Goal: Task Accomplishment & Management: Manage account settings

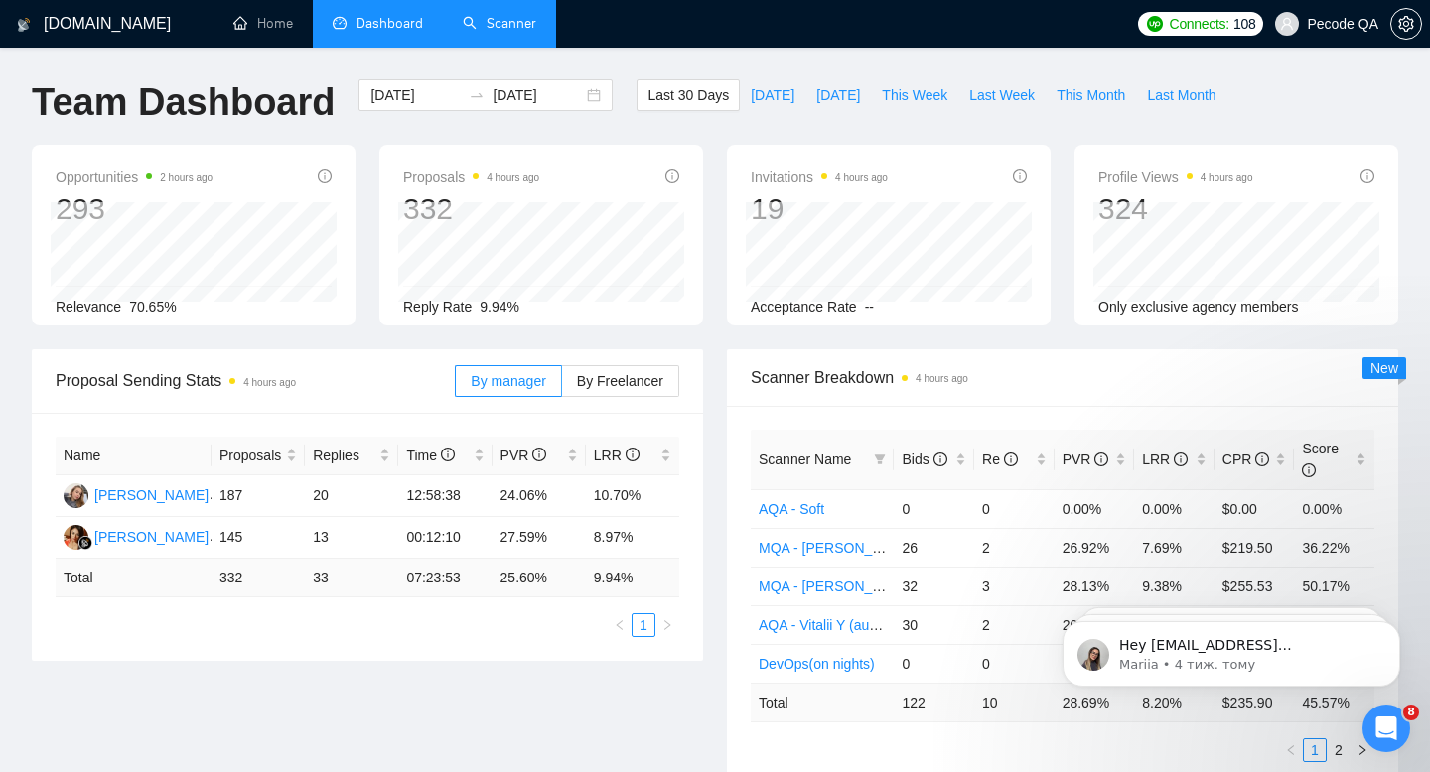
click at [510, 28] on link "Scanner" at bounding box center [499, 23] width 73 height 17
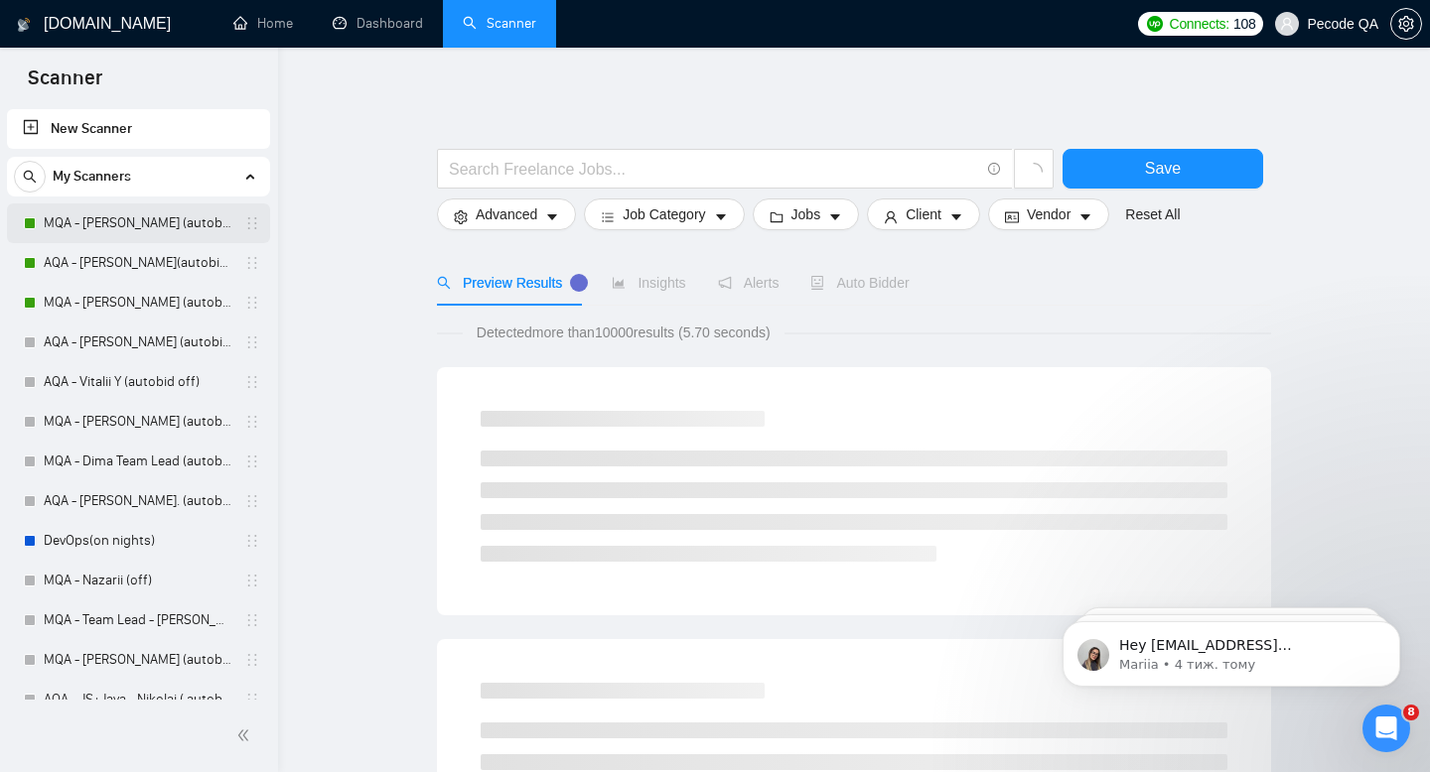
click at [139, 222] on link "MQA - [PERSON_NAME] (autobid On)" at bounding box center [138, 224] width 189 height 40
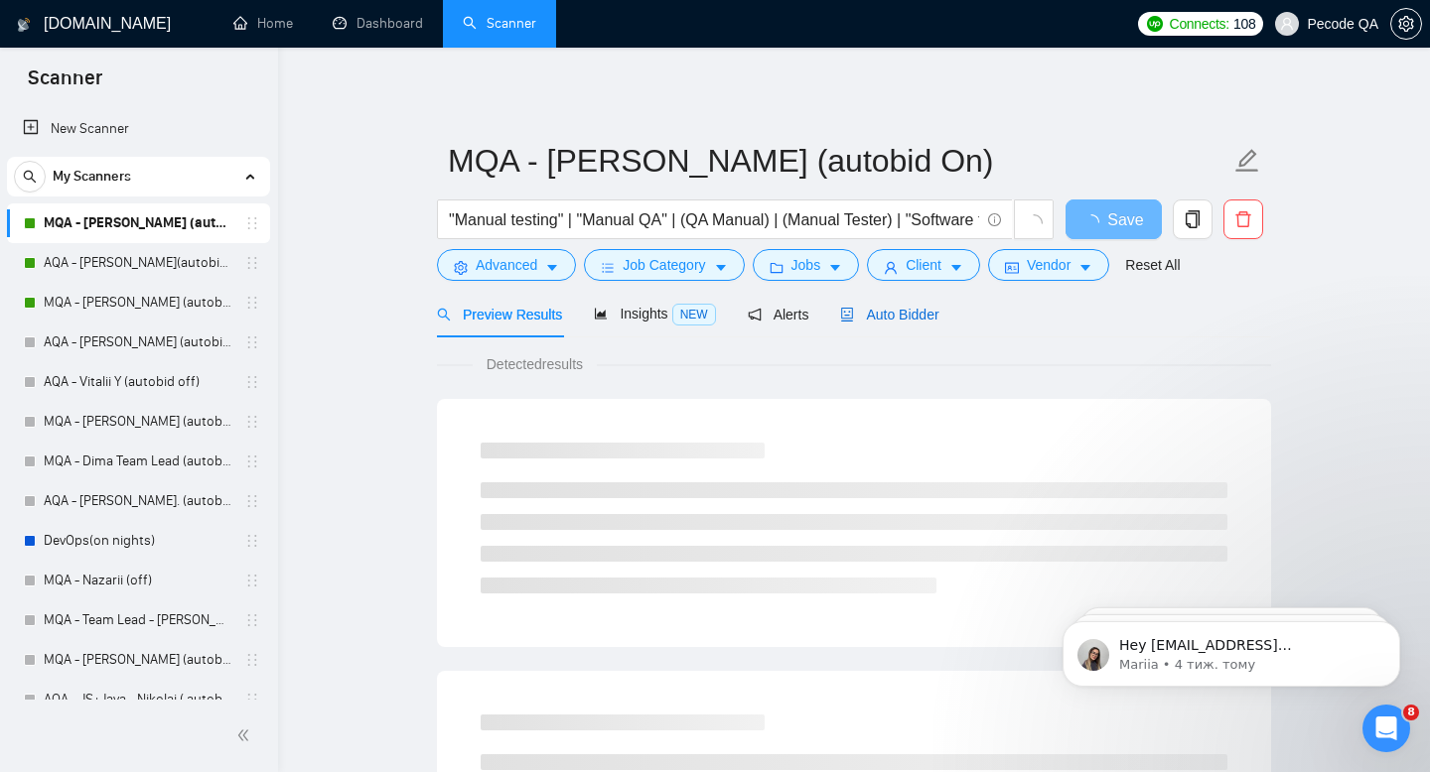
click at [921, 311] on span "Auto Bidder" at bounding box center [889, 315] width 98 height 16
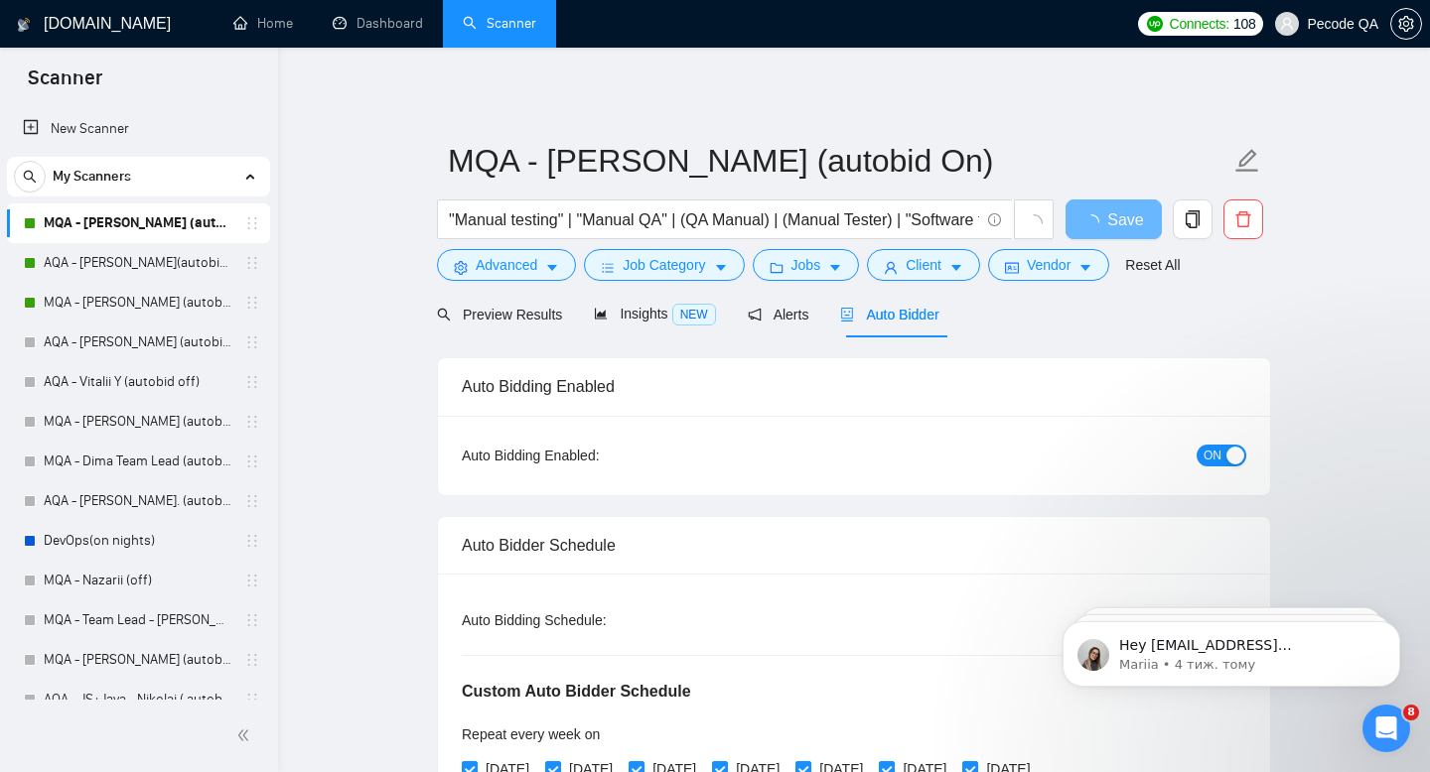
radio input "false"
radio input "true"
checkbox input "true"
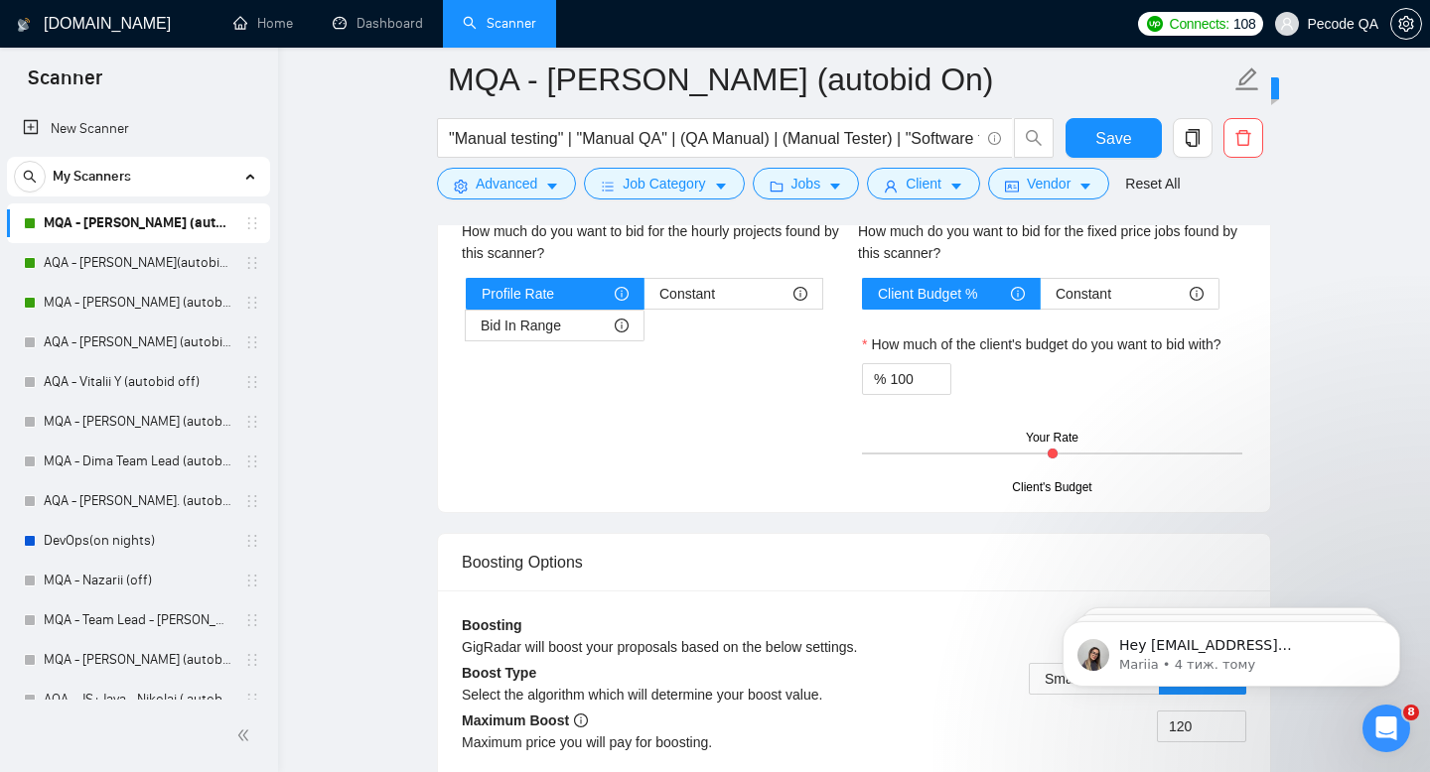
scroll to position [3651, 0]
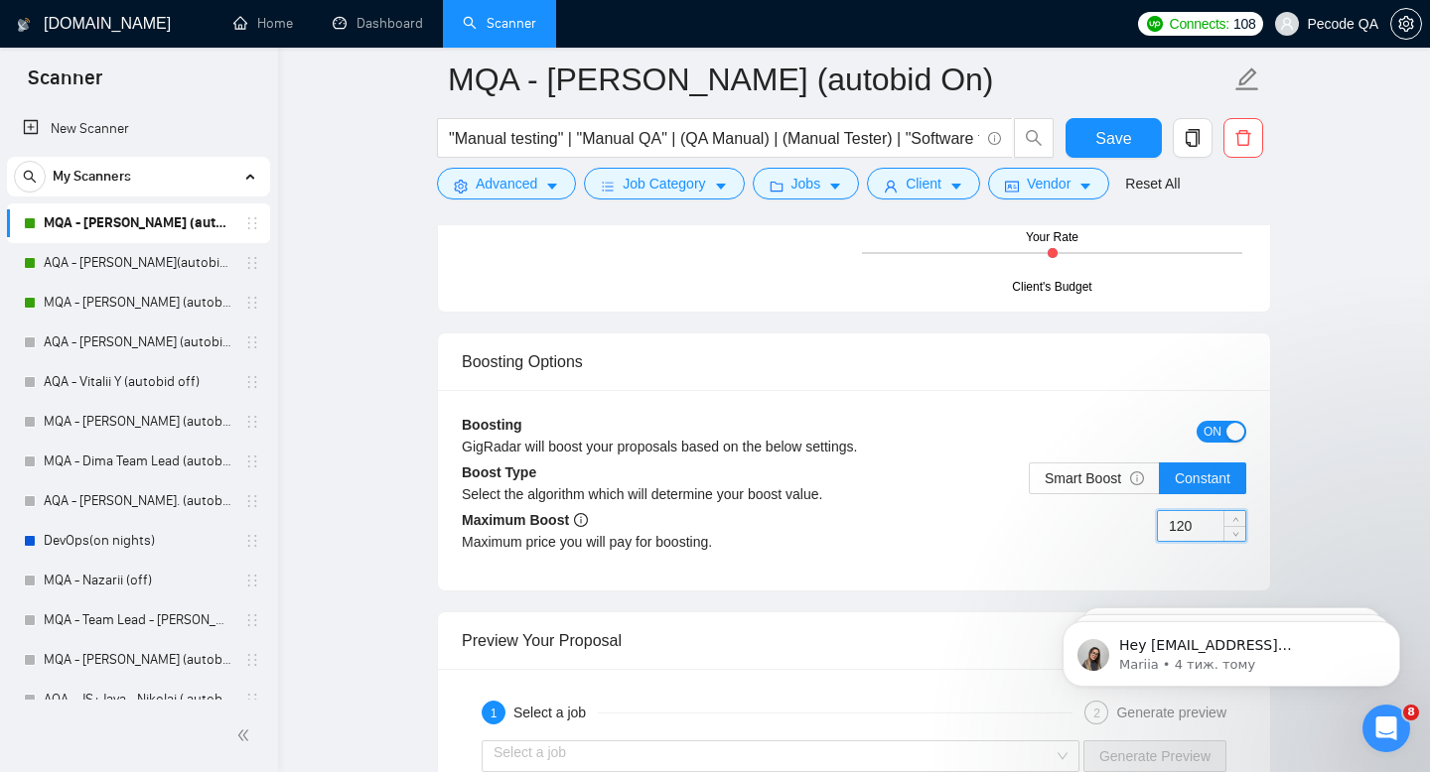
click at [1182, 524] on input "120" at bounding box center [1201, 526] width 87 height 30
click at [1201, 538] on input "10" at bounding box center [1201, 526] width 87 height 30
type input "105"
click at [1109, 126] on span "Save" at bounding box center [1113, 138] width 36 height 25
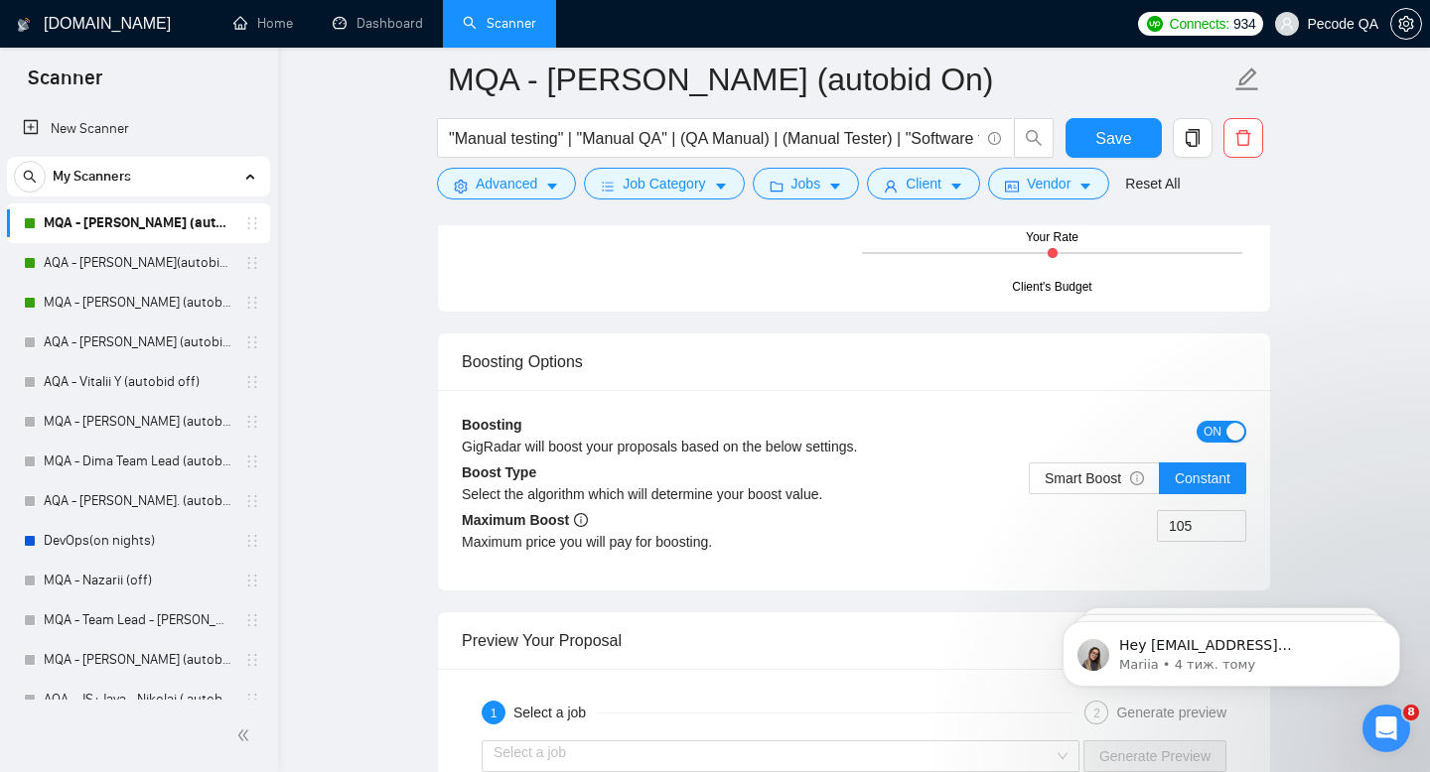
click at [1121, 113] on form "MQA - [PERSON_NAME] (autobid On) "Manual testing" | "Manual QA" | (QA Manual) |…" at bounding box center [854, 129] width 834 height 162
click at [1120, 130] on span "Save" at bounding box center [1113, 138] width 36 height 25
click at [373, 24] on link "Dashboard" at bounding box center [378, 23] width 90 height 17
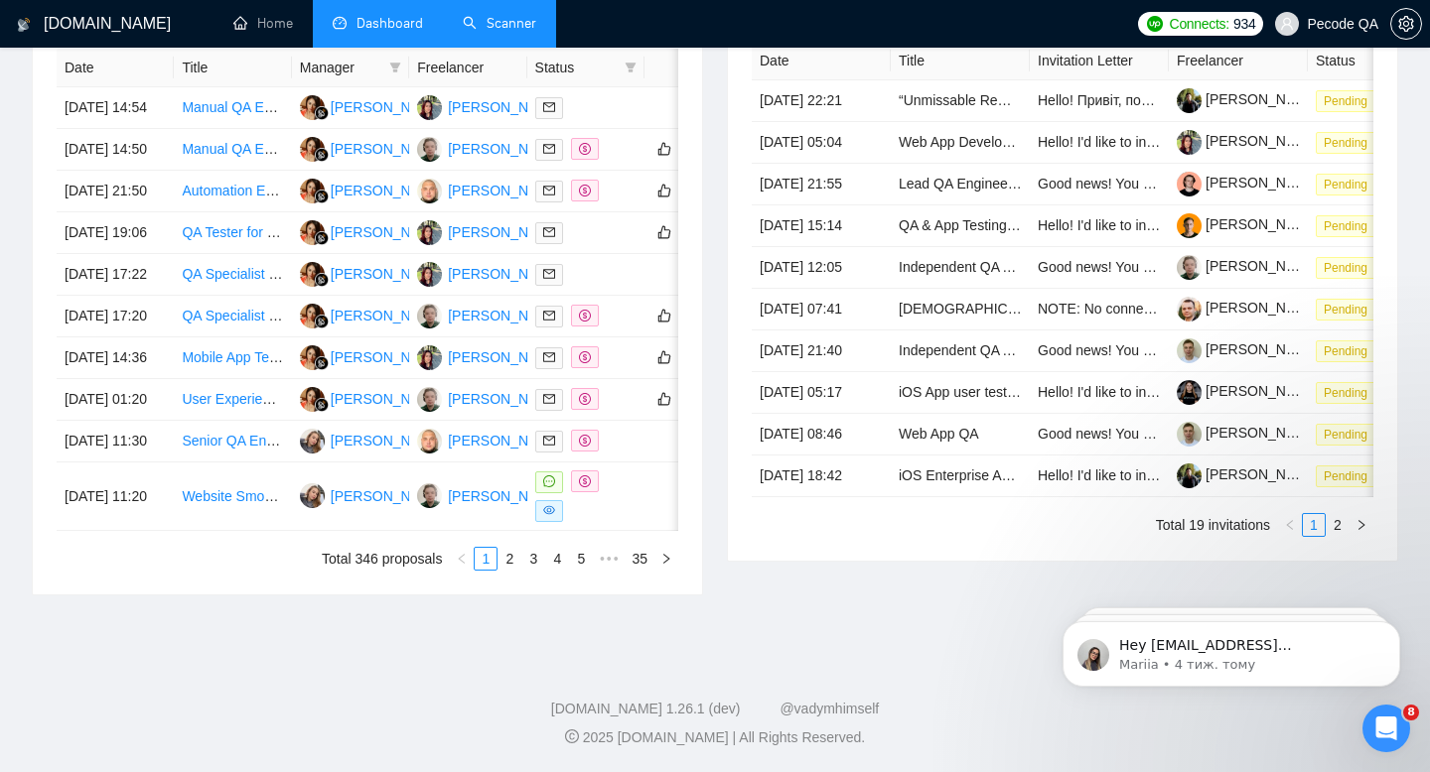
scroll to position [748, 0]
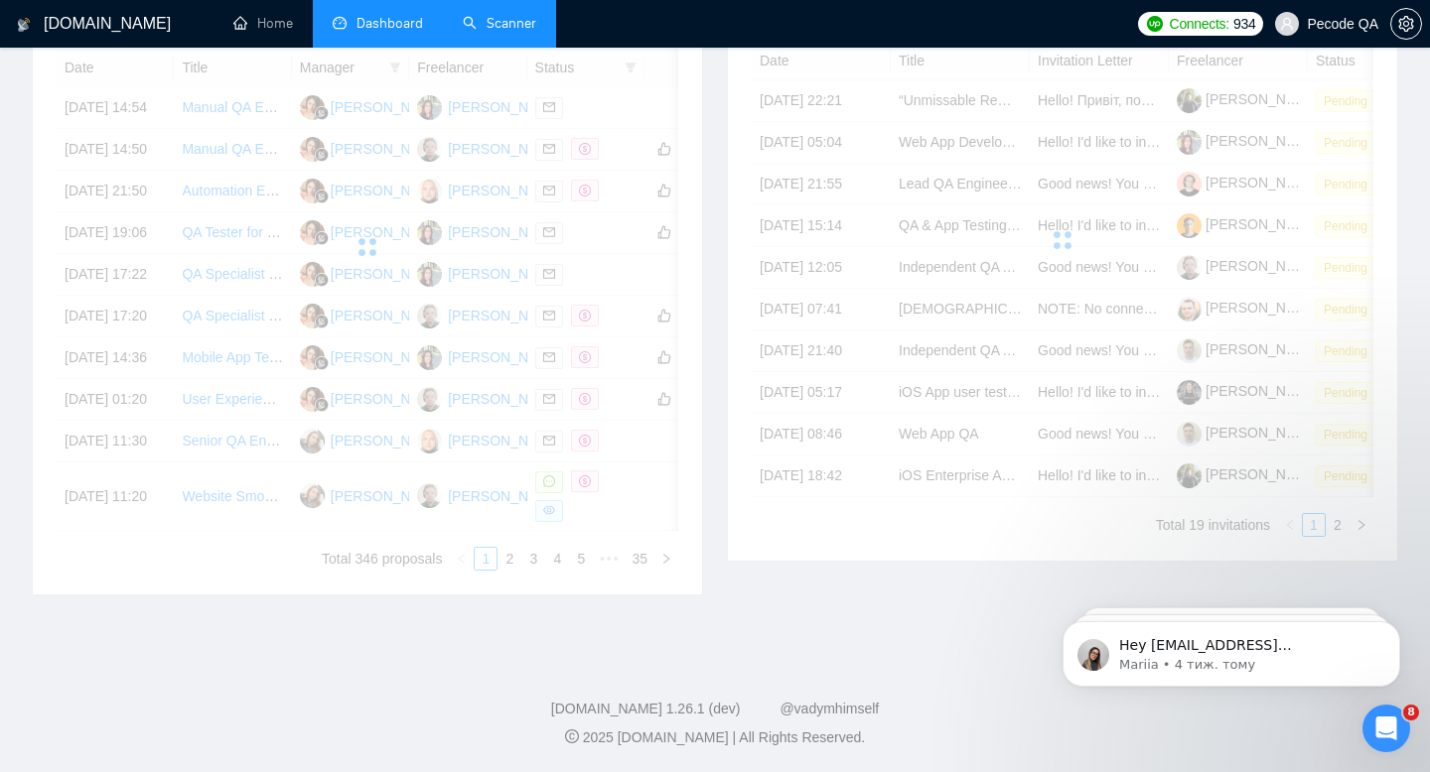
click at [512, 17] on link "Scanner" at bounding box center [499, 23] width 73 height 17
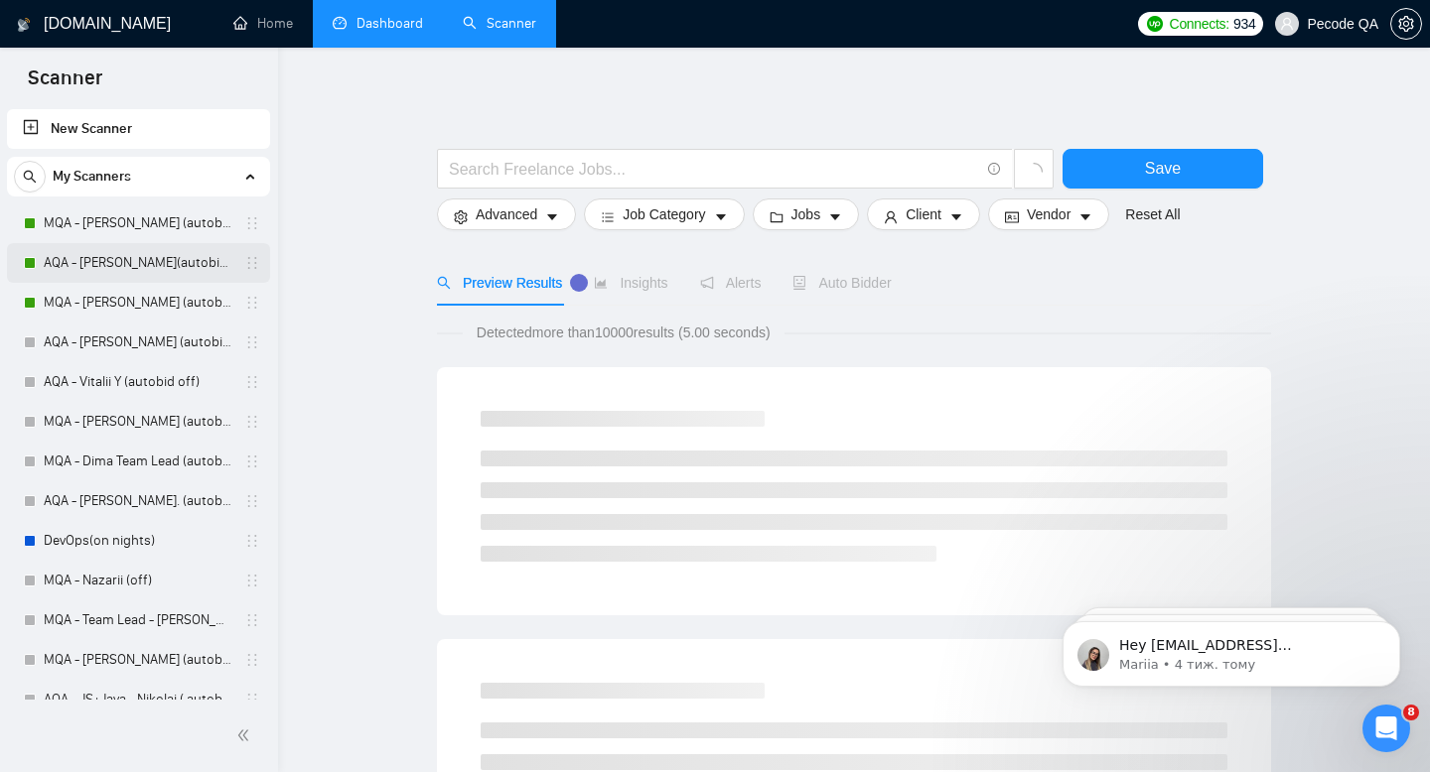
click at [146, 261] on link "AQA - [PERSON_NAME](autobid on) (Copy of Polina's)" at bounding box center [138, 263] width 189 height 40
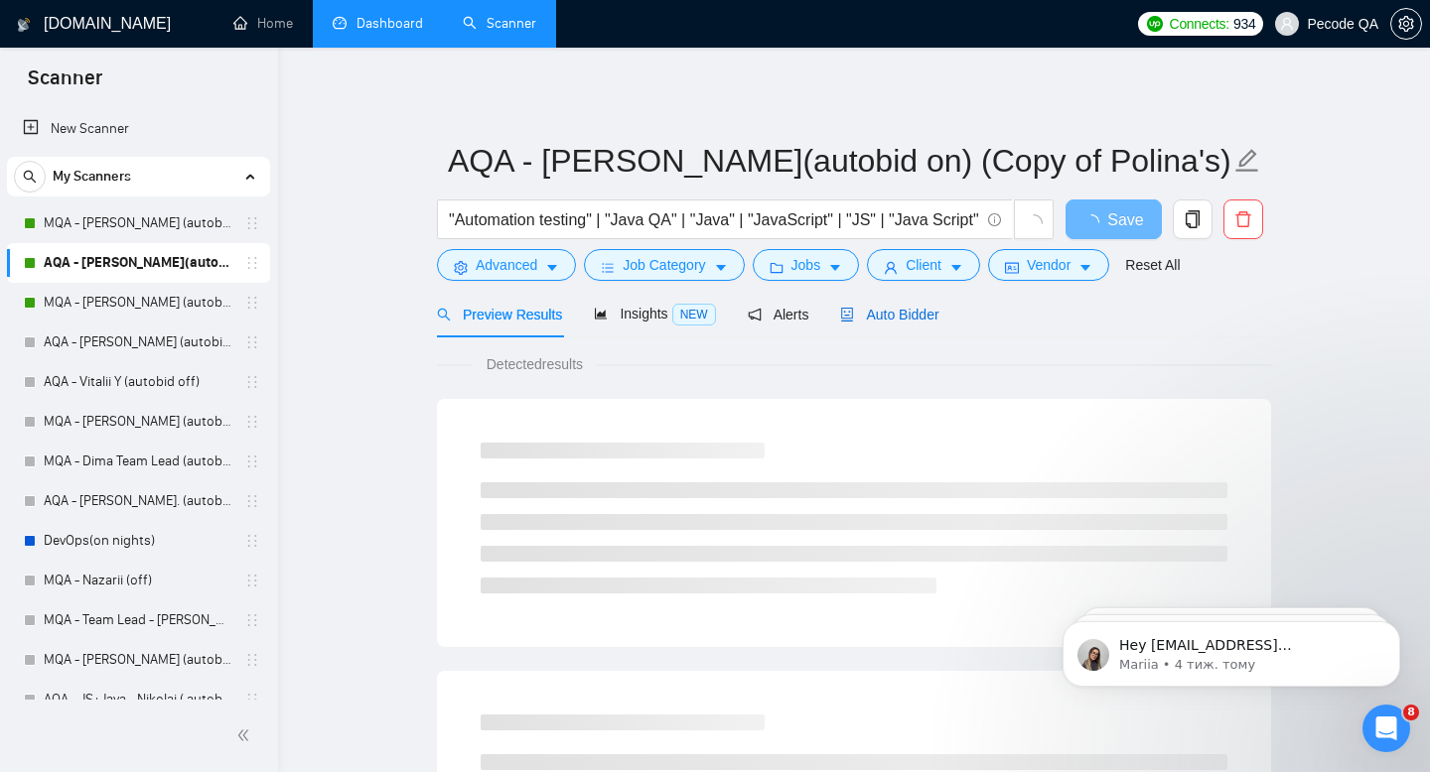
click at [928, 312] on span "Auto Bidder" at bounding box center [889, 315] width 98 height 16
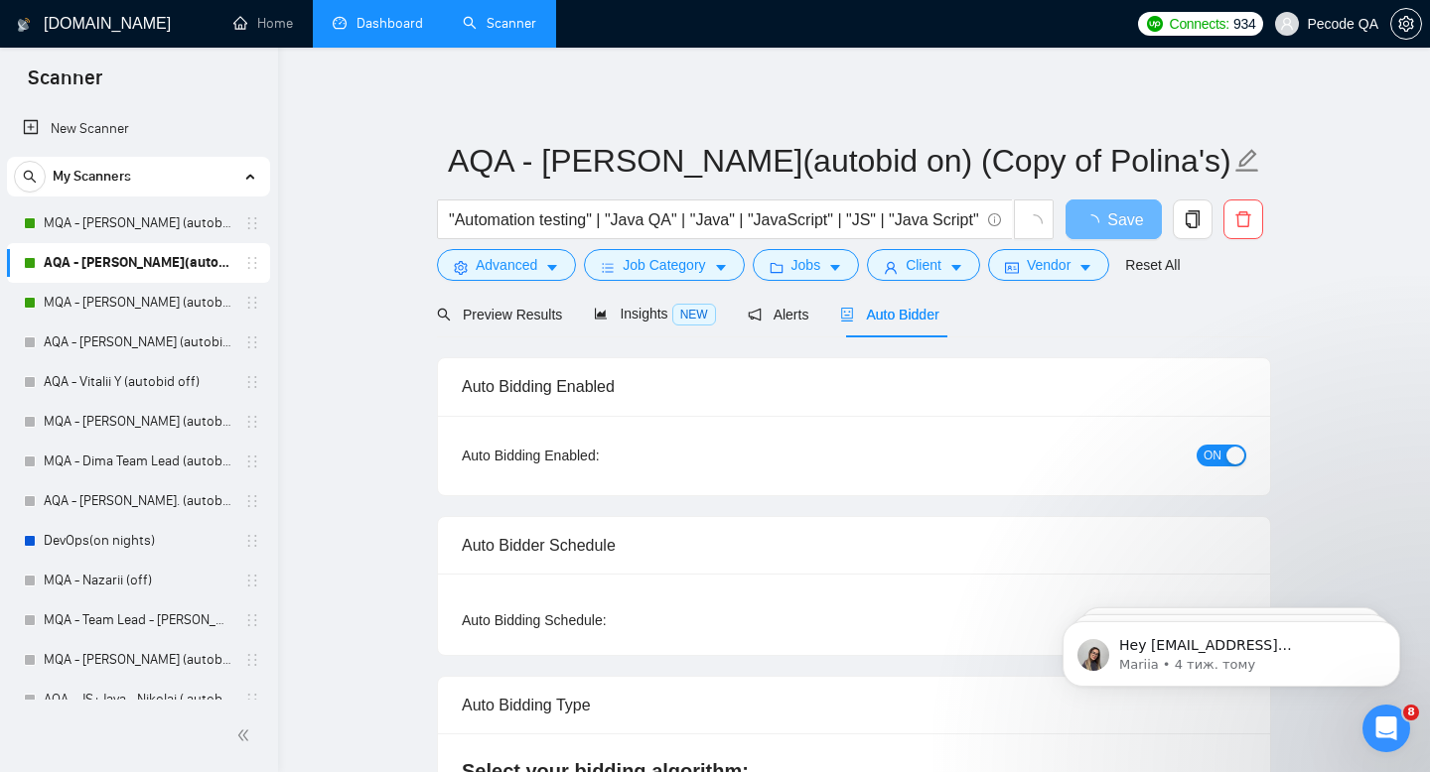
radio input "false"
radio input "true"
checkbox input "true"
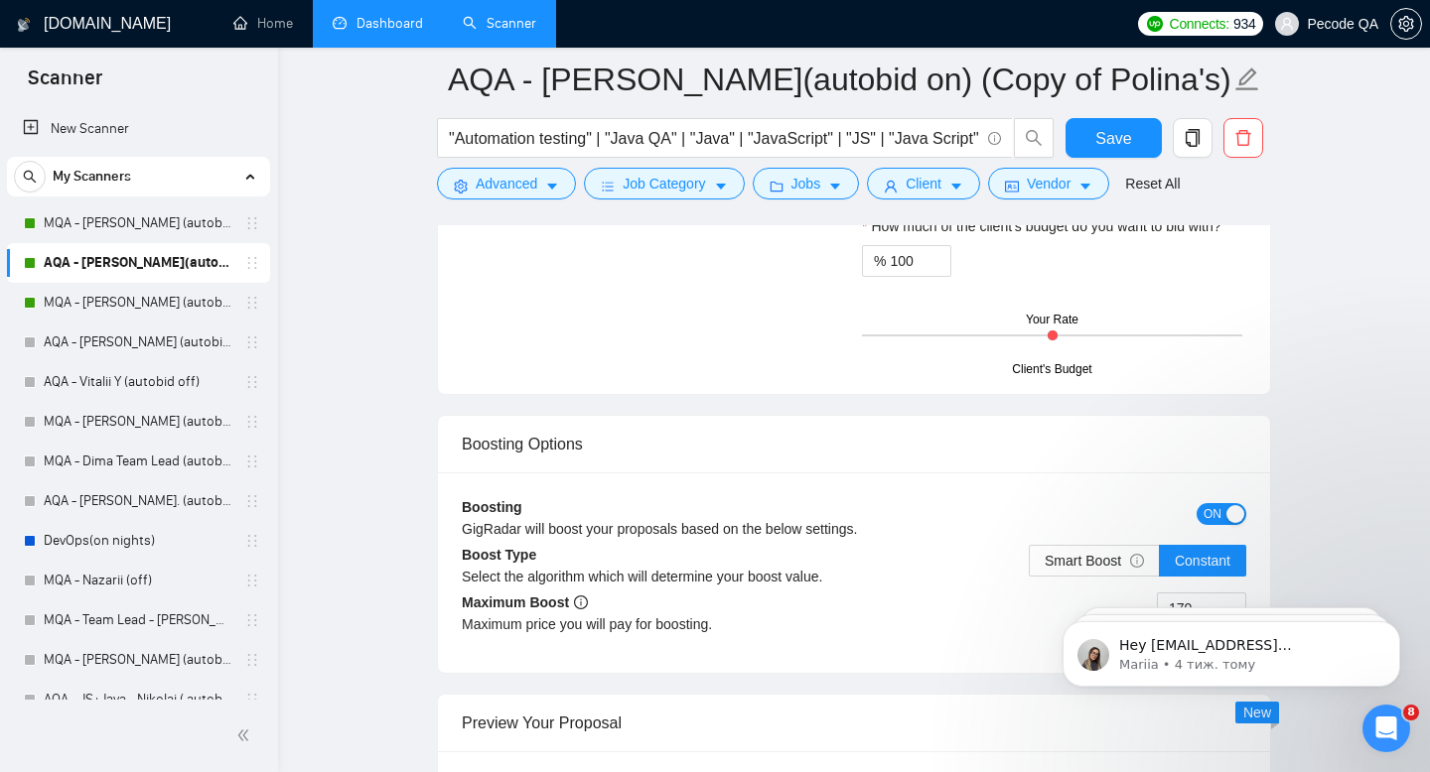
scroll to position [3658, 0]
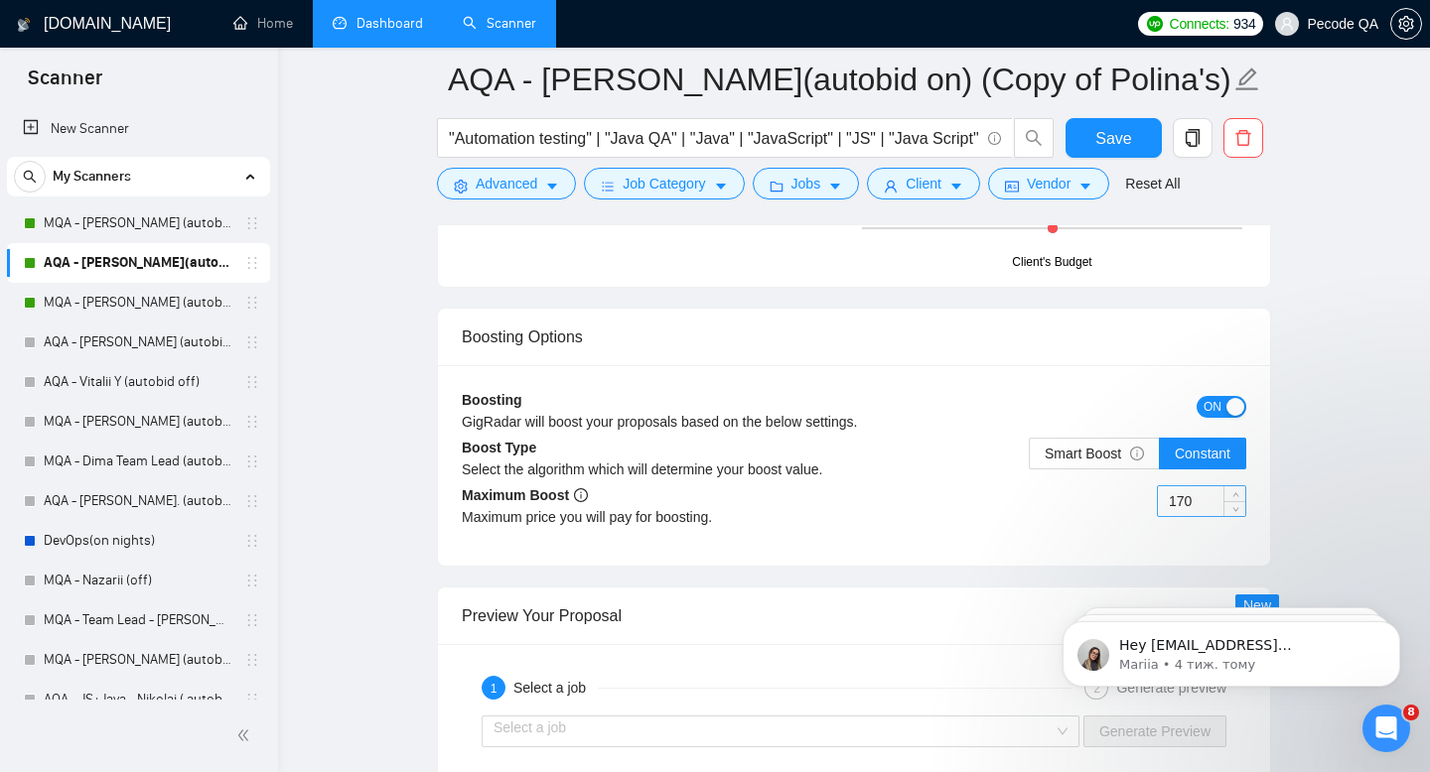
click at [1185, 497] on input "170" at bounding box center [1201, 501] width 87 height 30
type input "120"
click at [1214, 334] on div "Boosting Options" at bounding box center [854, 337] width 784 height 57
click at [1097, 122] on button "Save" at bounding box center [1113, 138] width 96 height 40
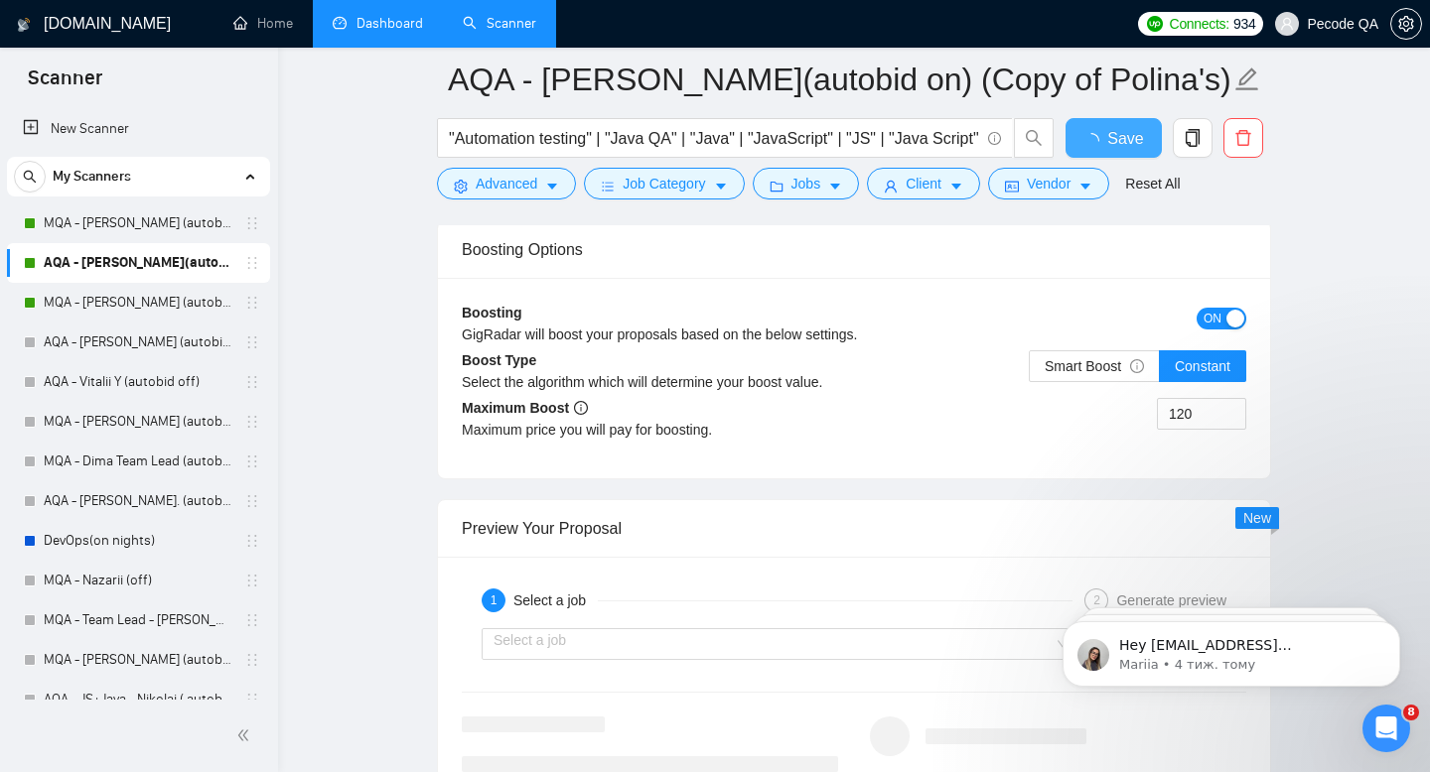
checkbox input "true"
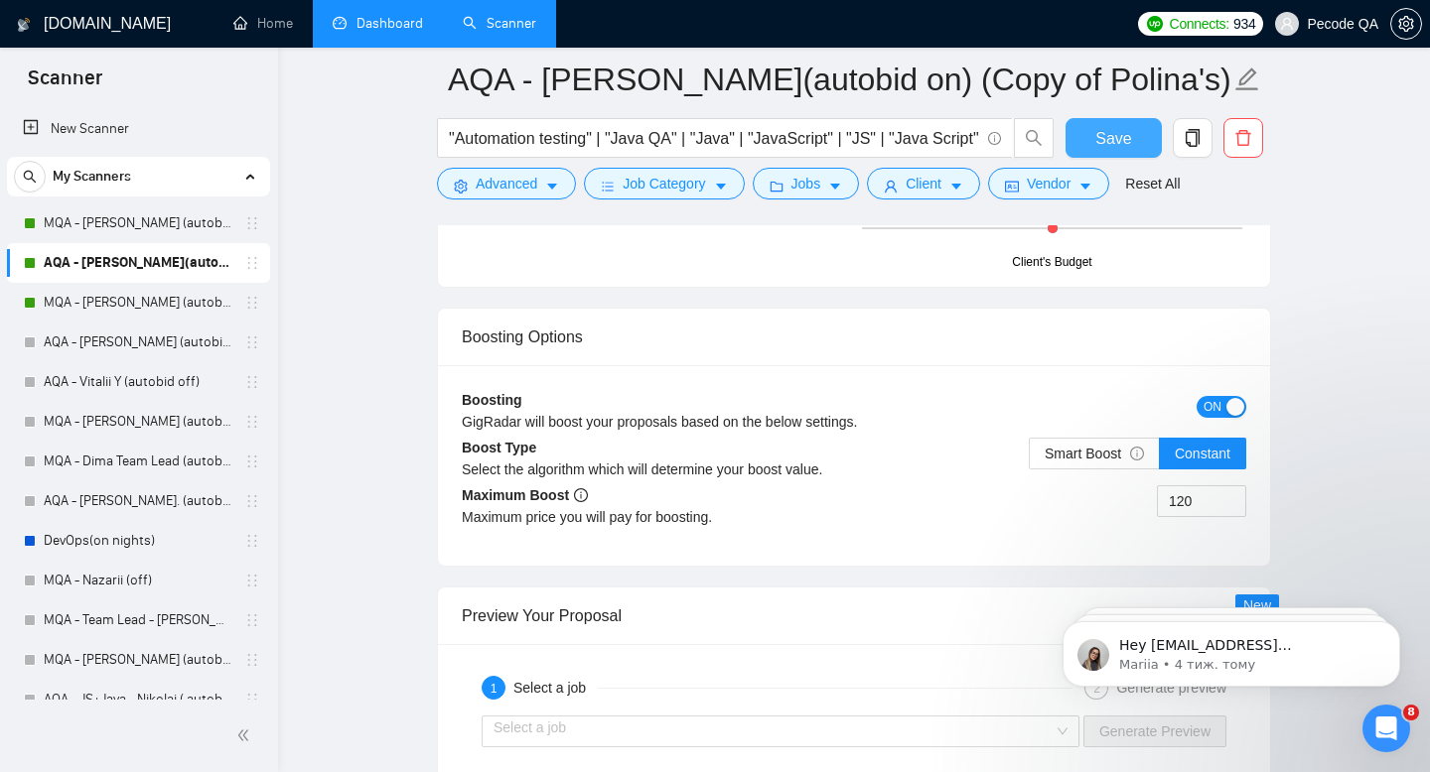
click at [378, 32] on link "Dashboard" at bounding box center [378, 23] width 90 height 17
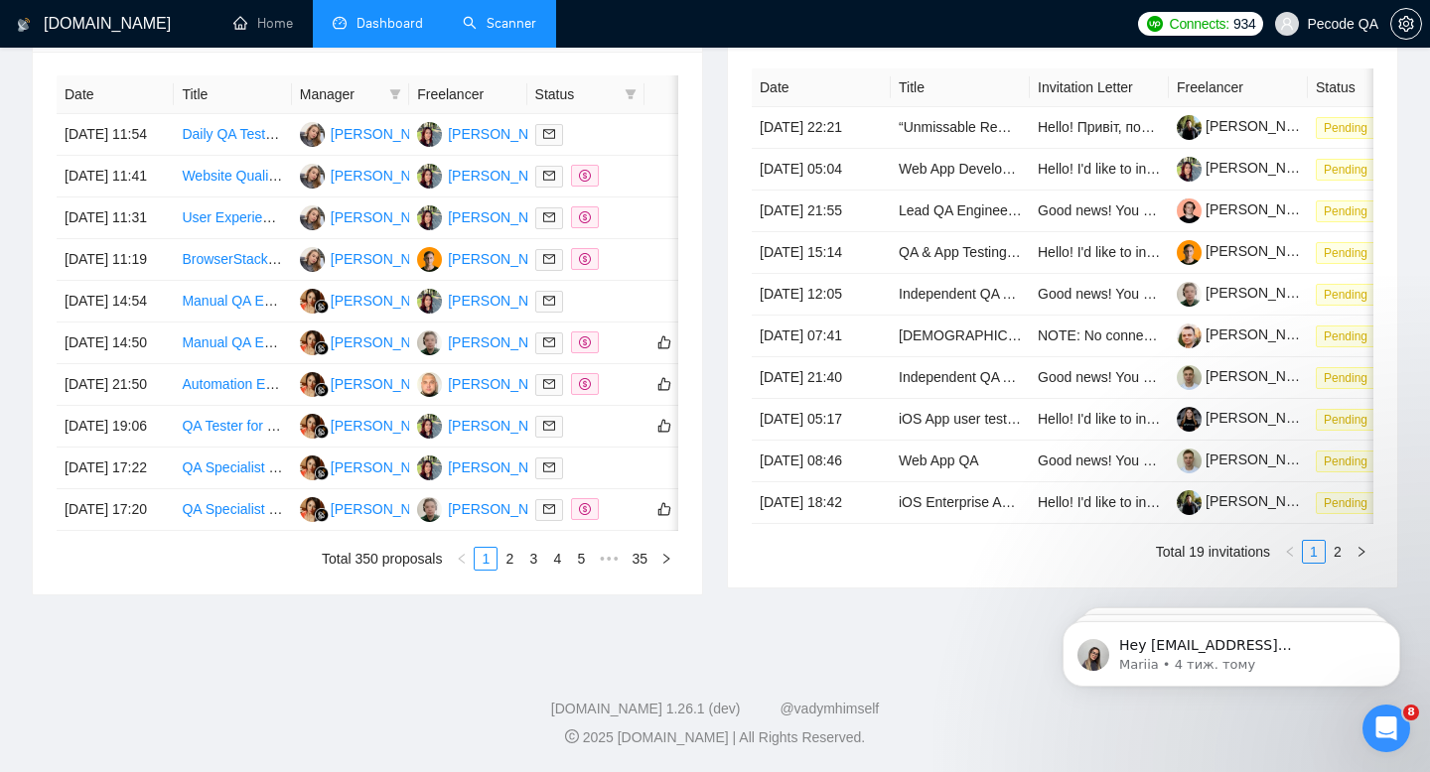
scroll to position [748, 0]
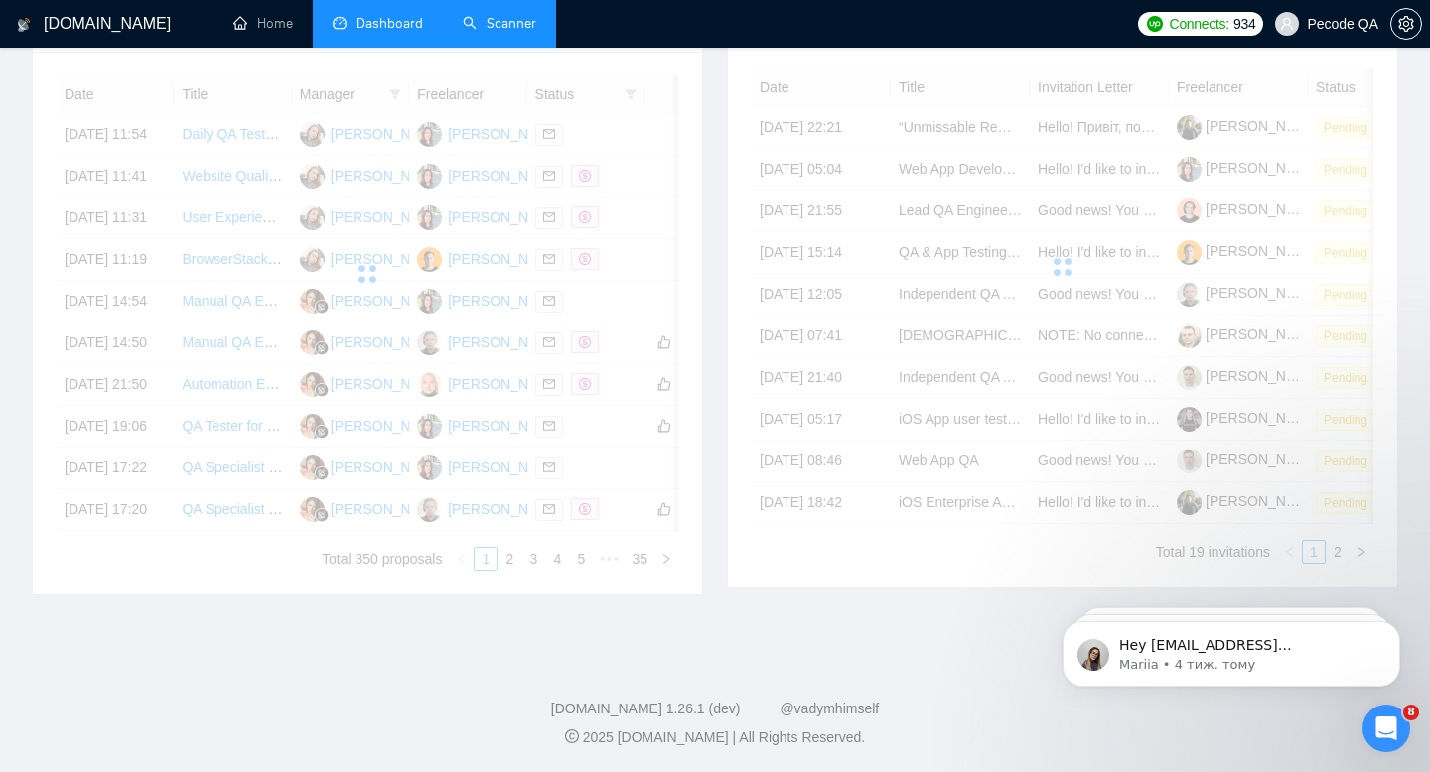
click at [487, 19] on link "Scanner" at bounding box center [499, 23] width 73 height 17
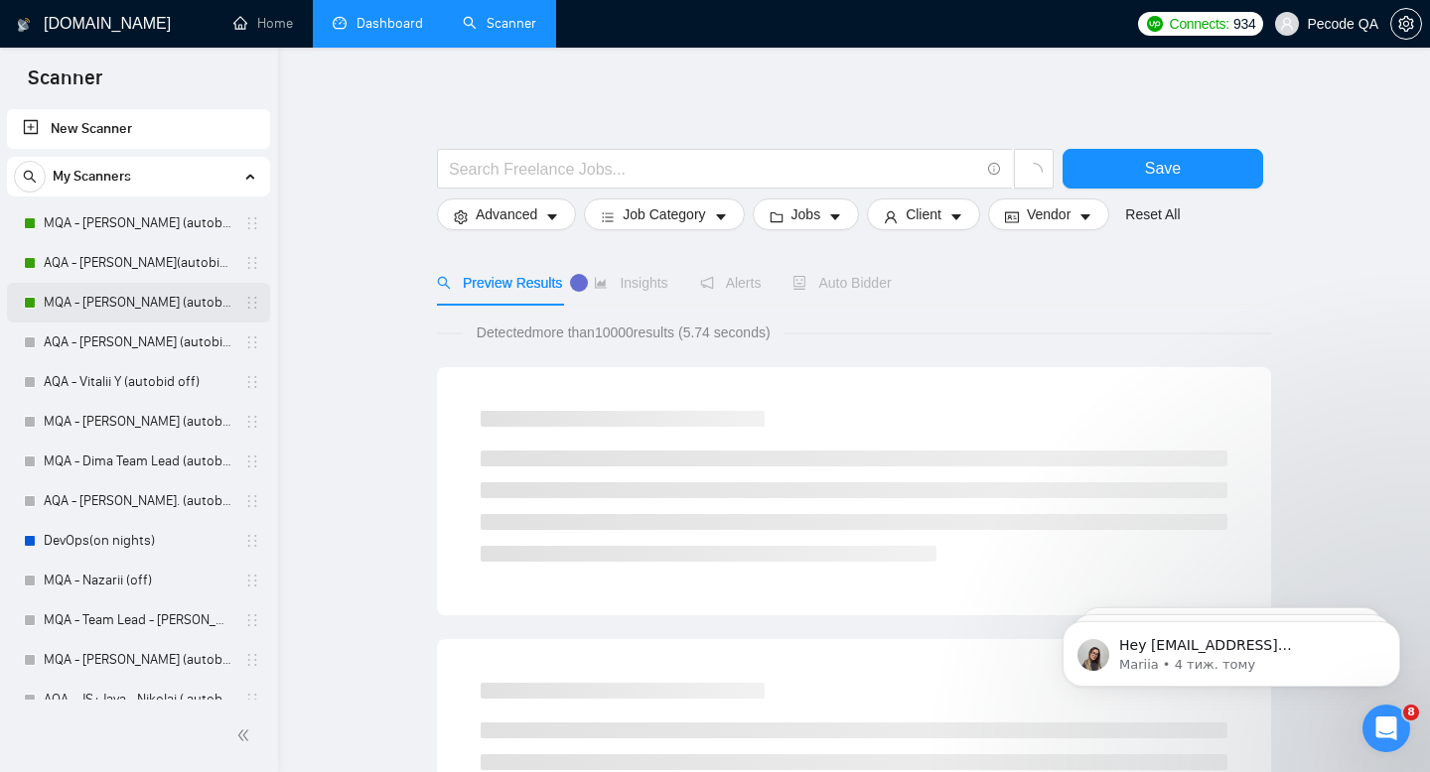
click at [116, 299] on link "MQA - [PERSON_NAME] (autobid on)" at bounding box center [138, 303] width 189 height 40
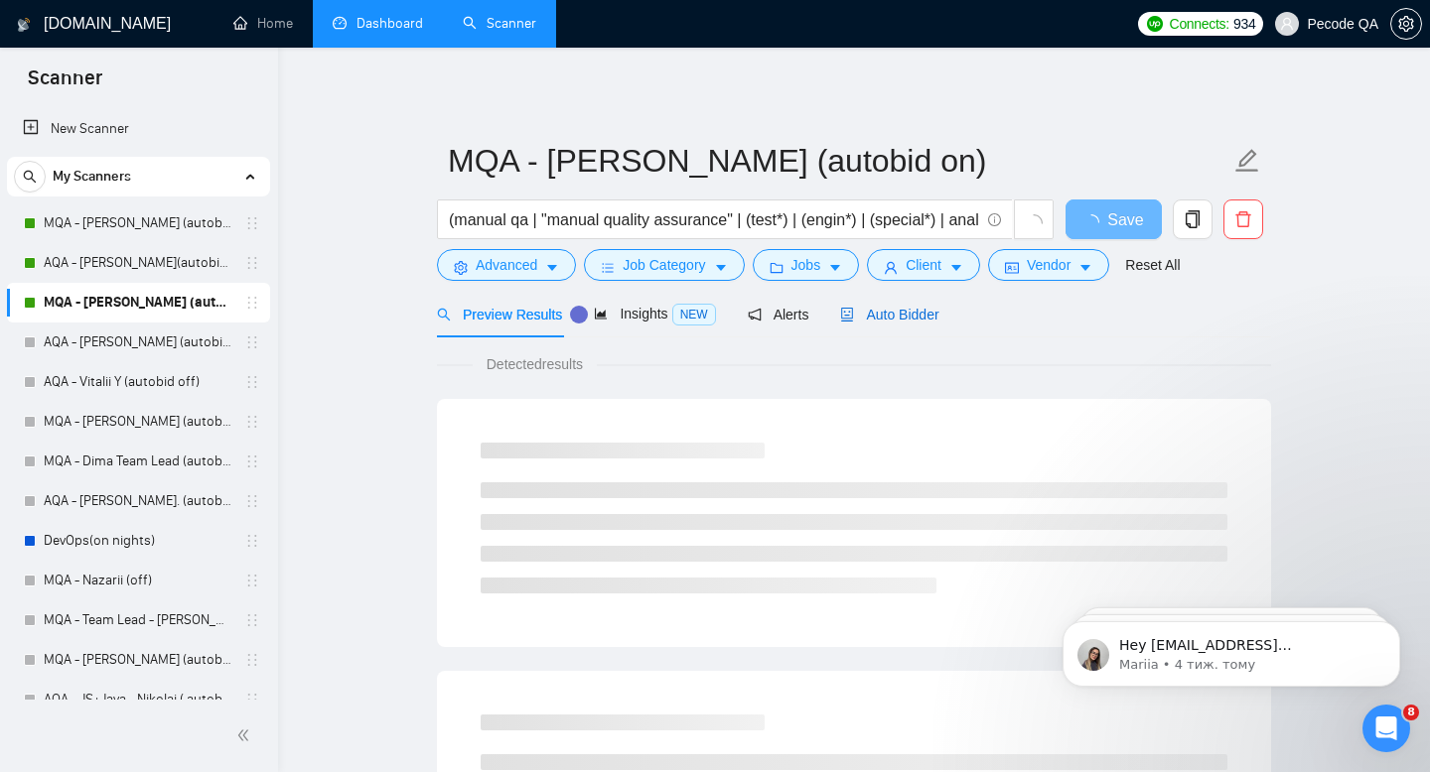
click at [898, 315] on span "Auto Bidder" at bounding box center [889, 315] width 98 height 16
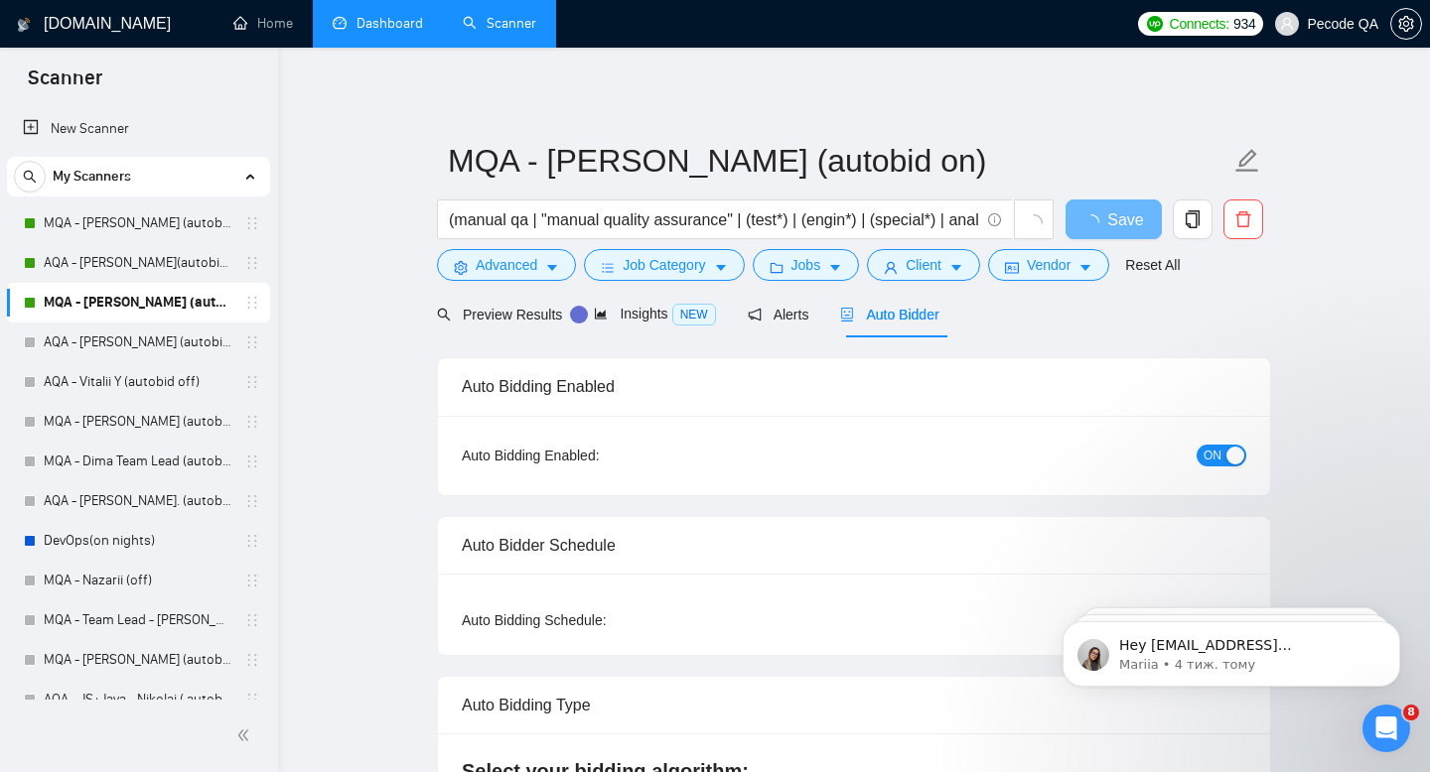
radio input "false"
radio input "true"
checkbox input "true"
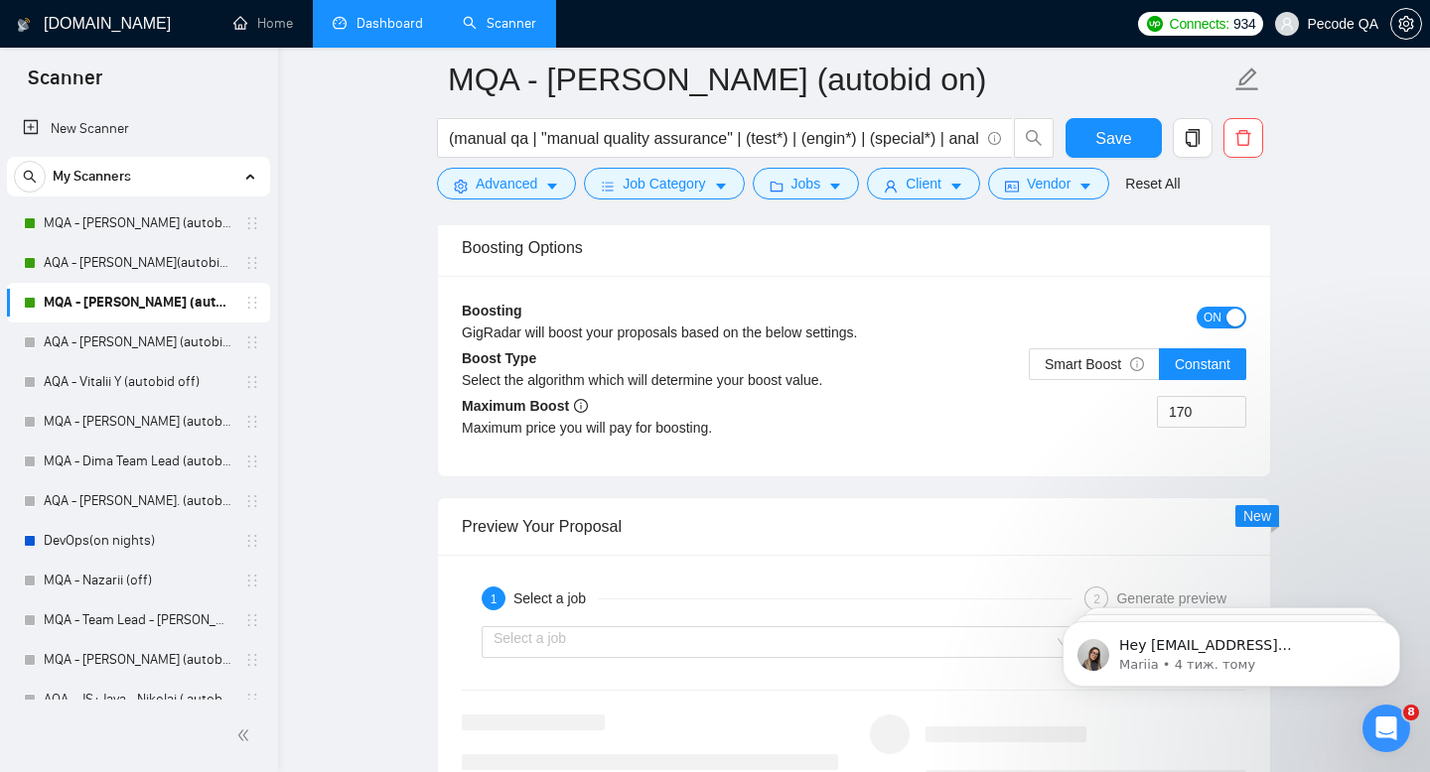
scroll to position [3882, 0]
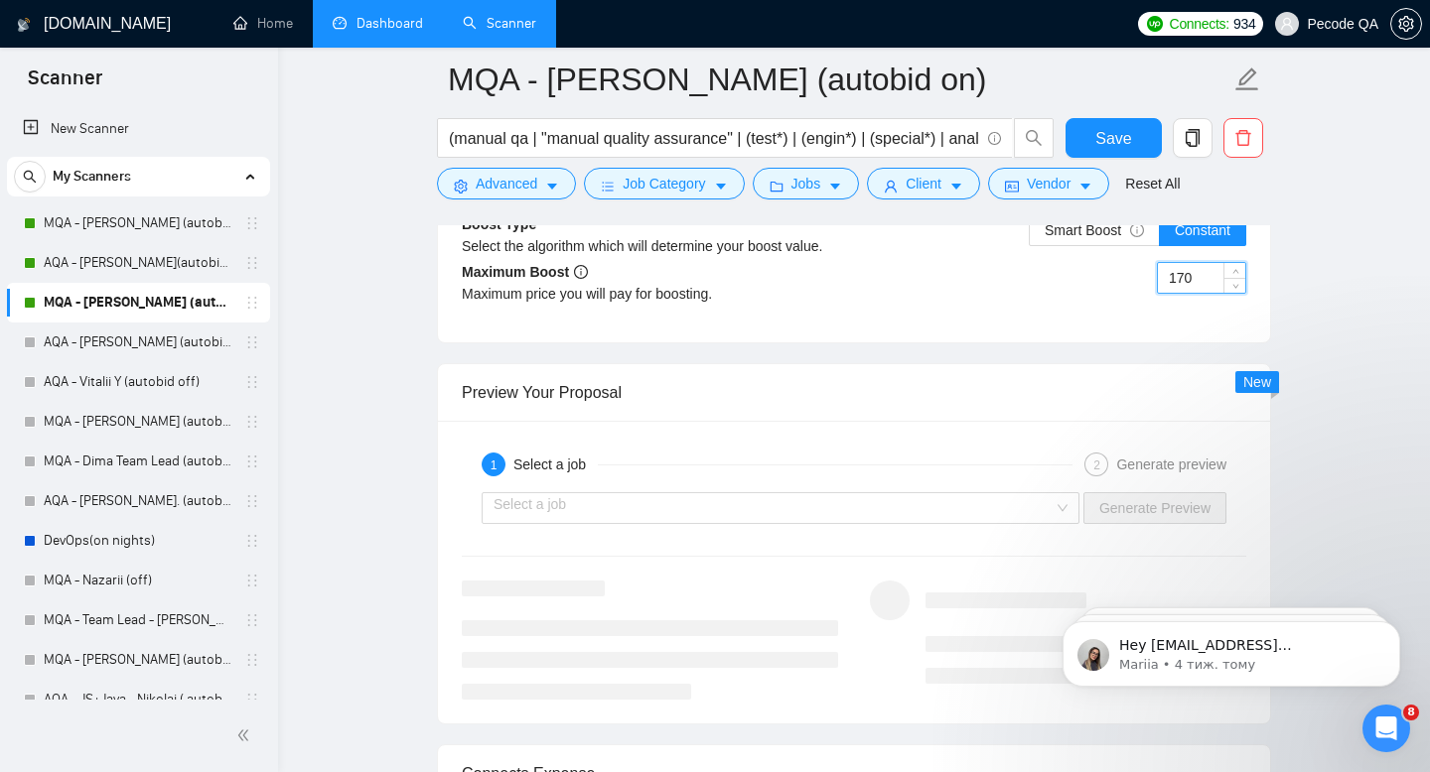
drag, startPoint x: 1192, startPoint y: 279, endPoint x: 1103, endPoint y: 279, distance: 89.3
click at [1104, 279] on div "170" at bounding box center [1050, 290] width 392 height 56
type input "90"
drag, startPoint x: 1124, startPoint y: 136, endPoint x: 689, endPoint y: 421, distance: 519.8
click at [1123, 136] on span "Save" at bounding box center [1113, 138] width 36 height 25
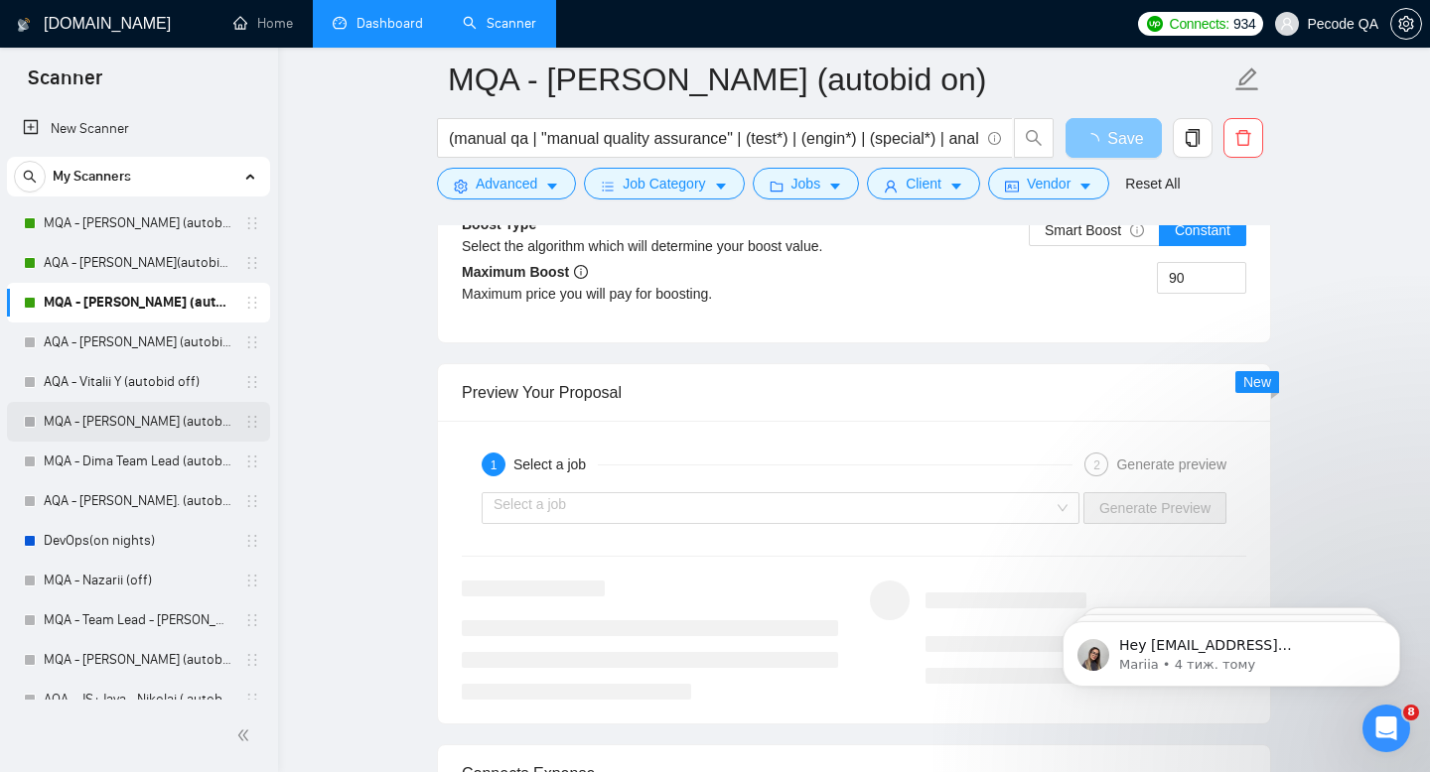
scroll to position [377, 0]
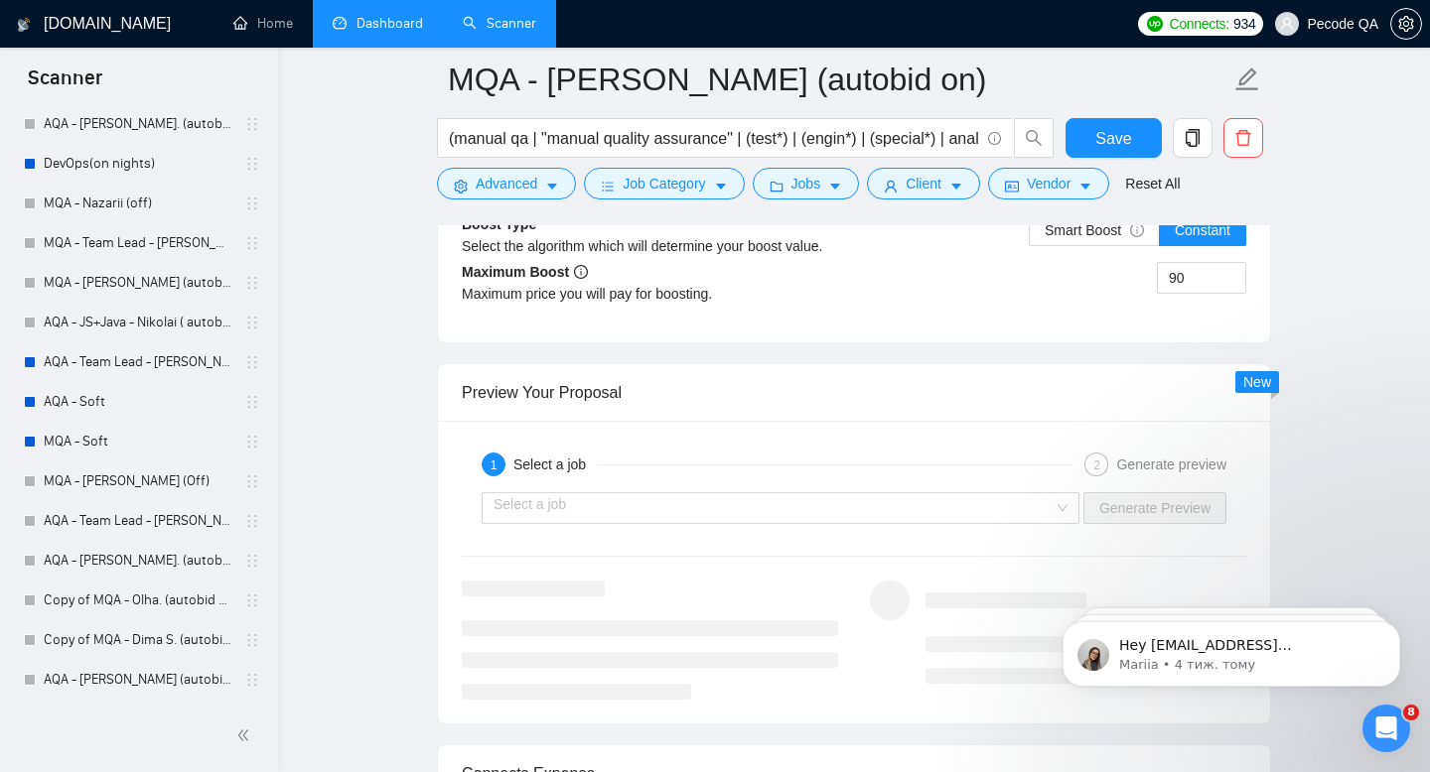
click at [403, 24] on link "Dashboard" at bounding box center [378, 23] width 90 height 17
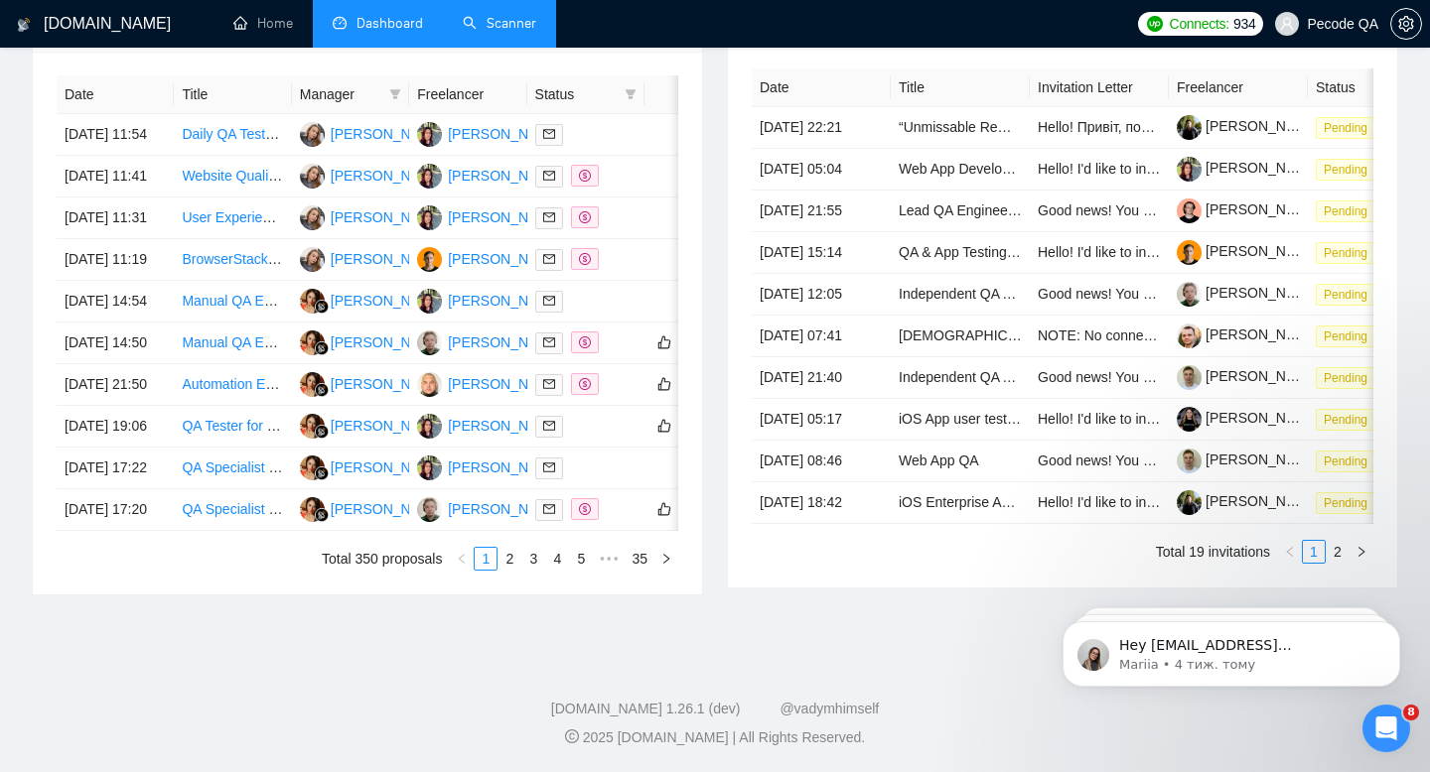
type input "[DATE]"
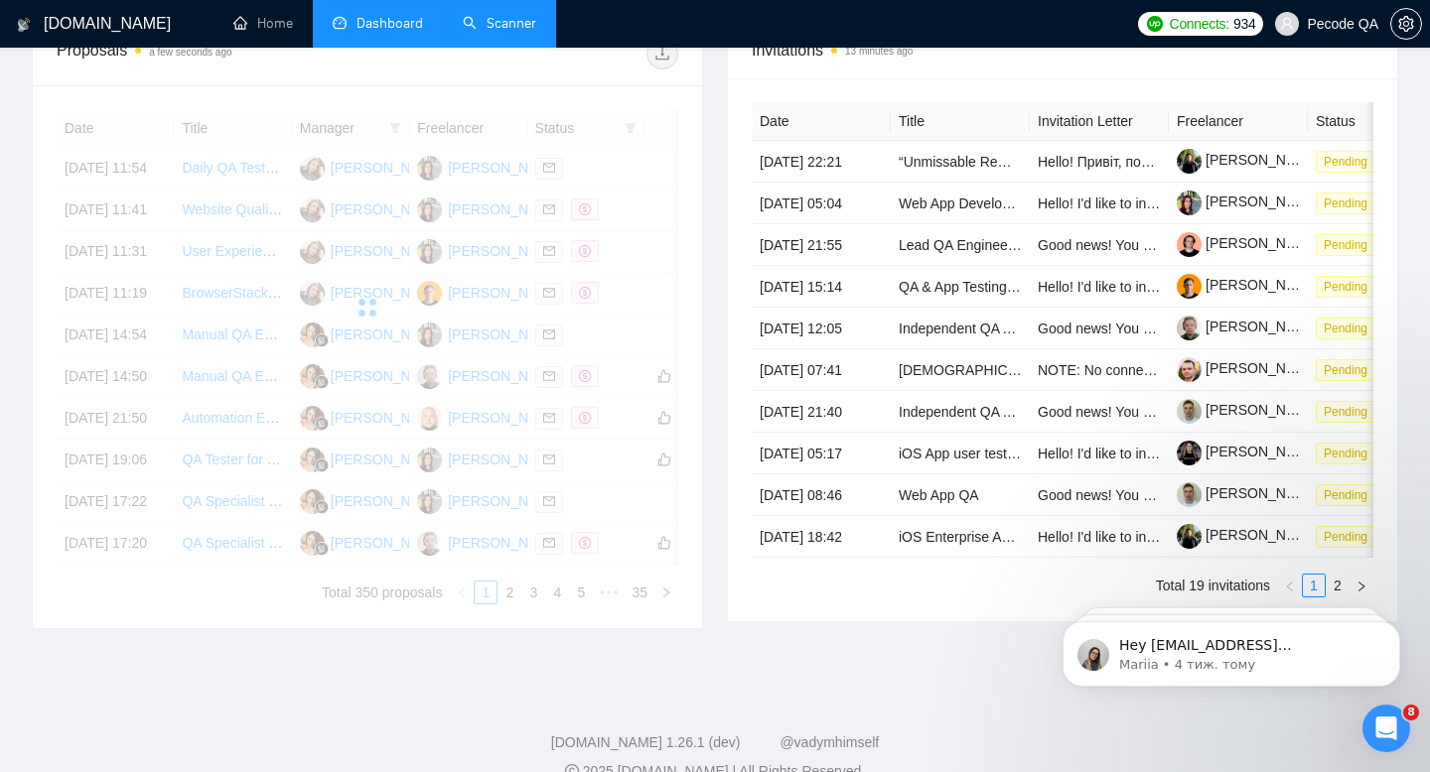
scroll to position [1005, 0]
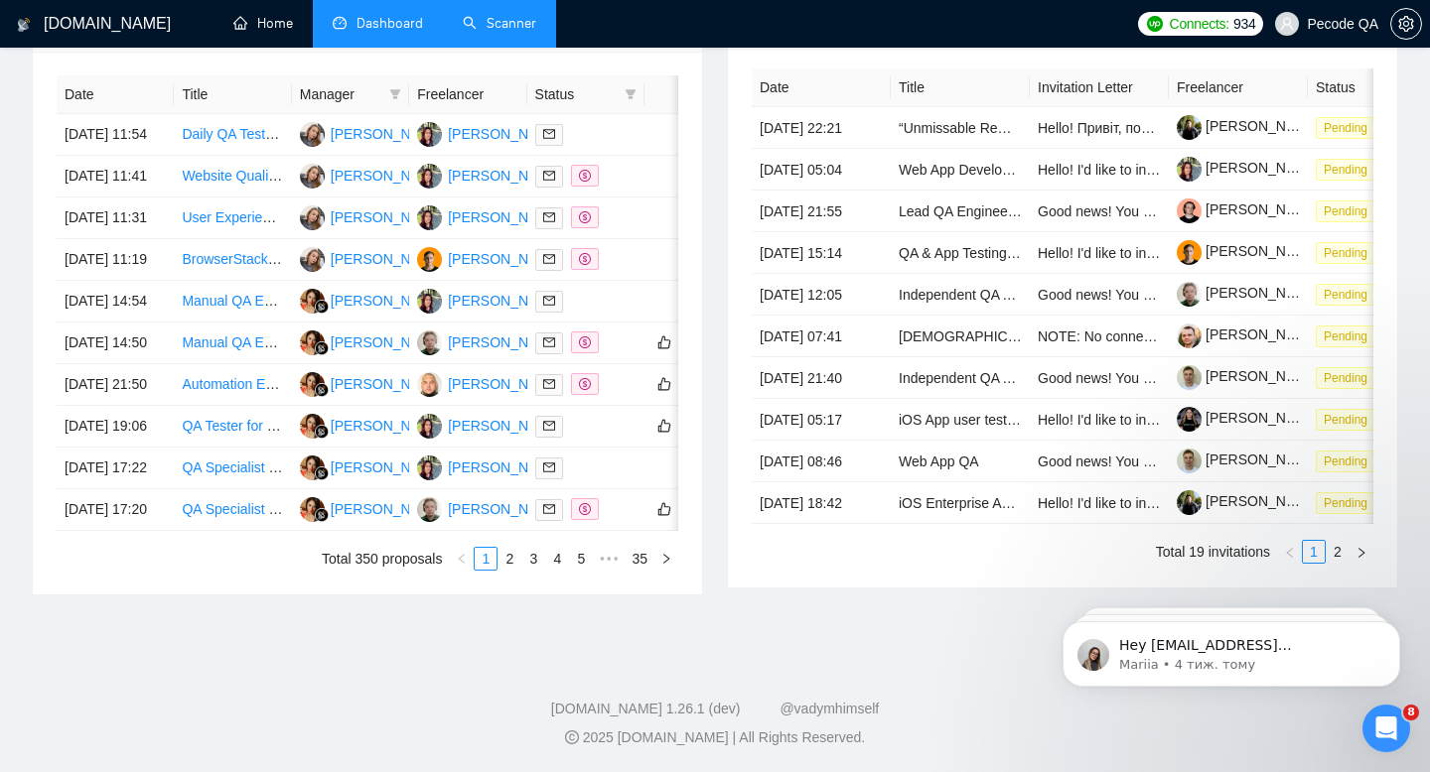
drag, startPoint x: 309, startPoint y: 16, endPoint x: 369, endPoint y: 278, distance: 269.0
click at [293, 16] on link "Home" at bounding box center [263, 23] width 60 height 17
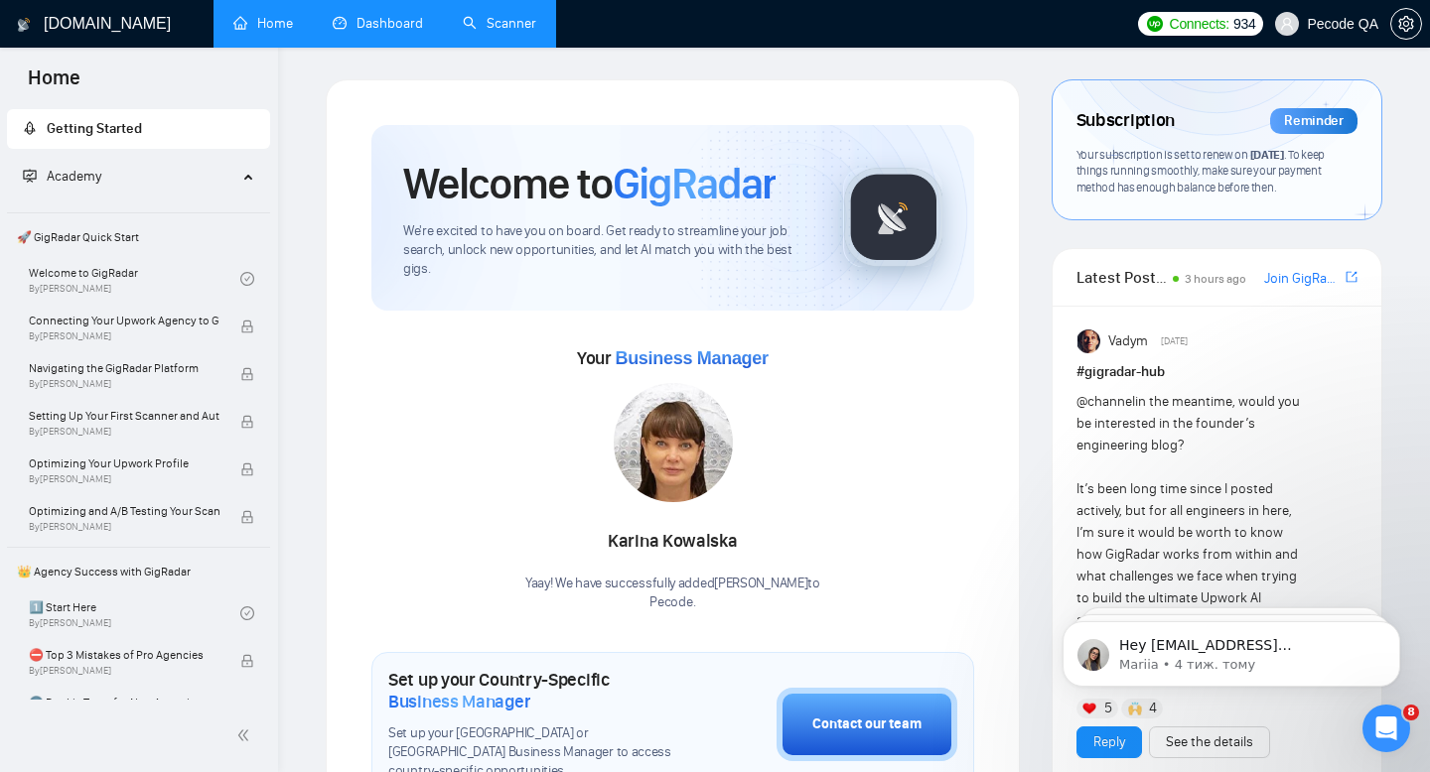
click at [386, 21] on link "Dashboard" at bounding box center [378, 23] width 90 height 17
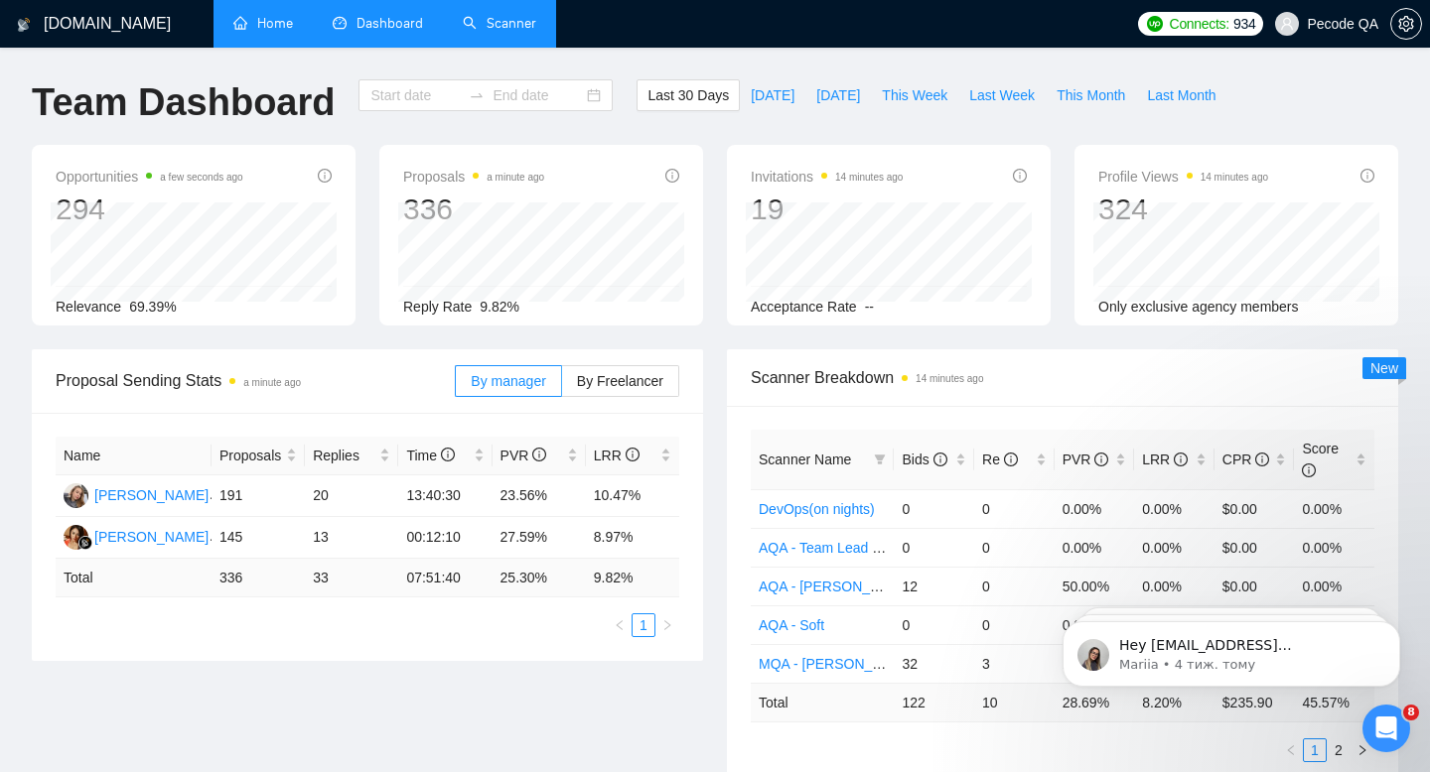
type input "[DATE]"
